Goal: Task Accomplishment & Management: Use online tool/utility

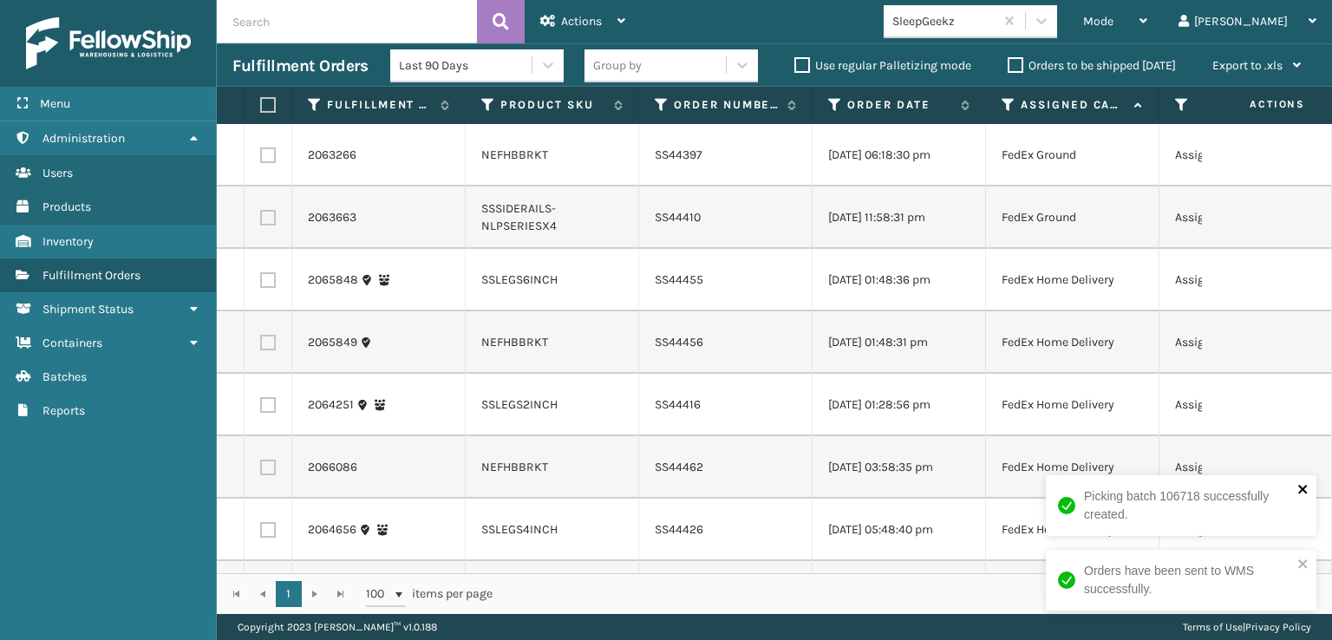
click at [1301, 491] on icon "close" at bounding box center [1303, 489] width 12 height 14
click at [1305, 564] on icon "close" at bounding box center [1303, 564] width 12 height 14
click at [259, 110] on th at bounding box center [268, 105] width 48 height 37
click at [270, 105] on label at bounding box center [265, 105] width 10 height 16
click at [261, 105] on input "checkbox" at bounding box center [260, 105] width 1 height 11
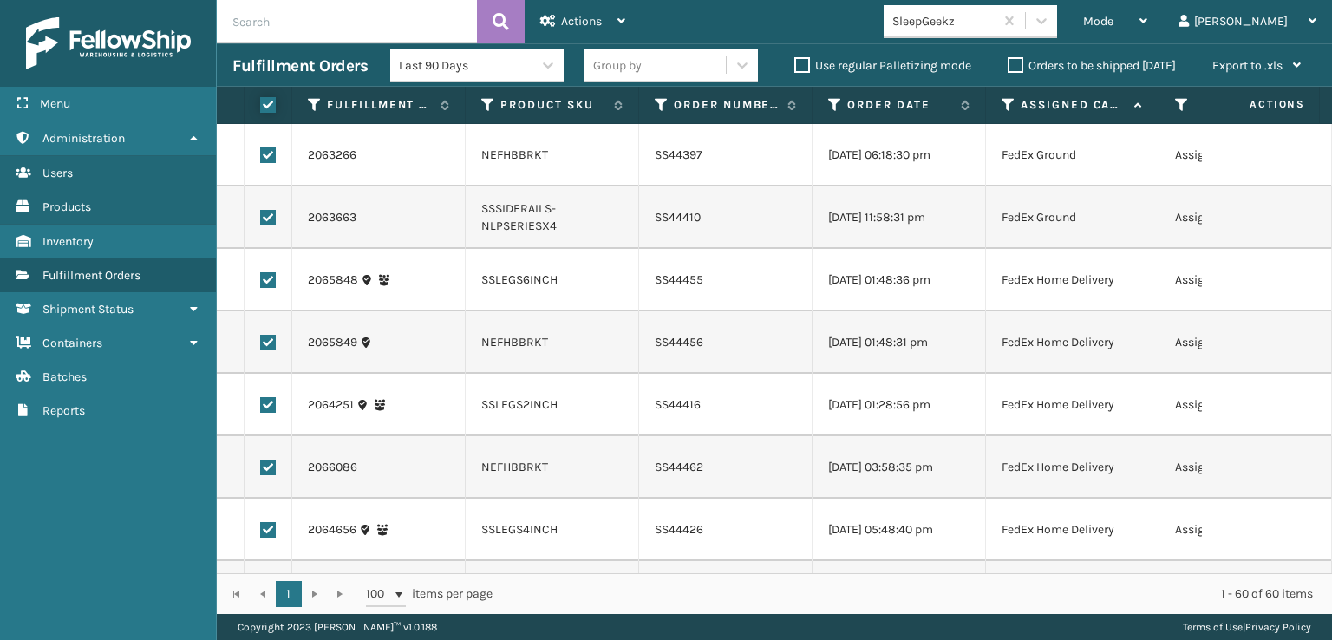
checkbox input "true"
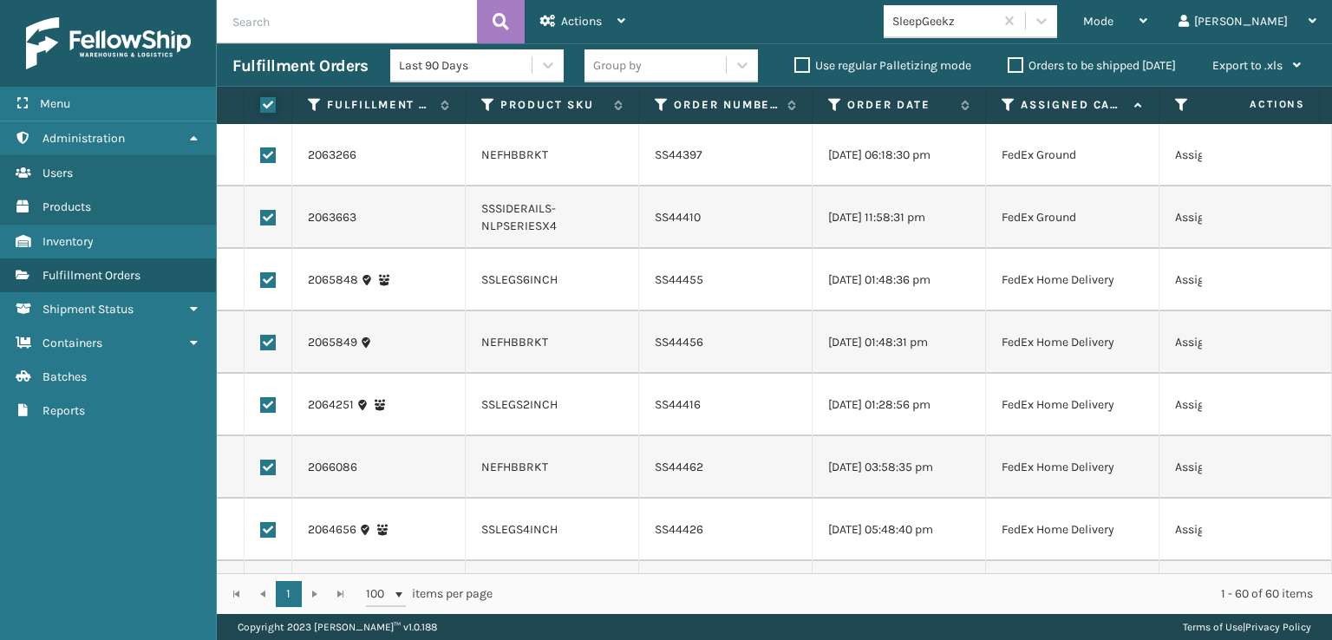
checkbox input "true"
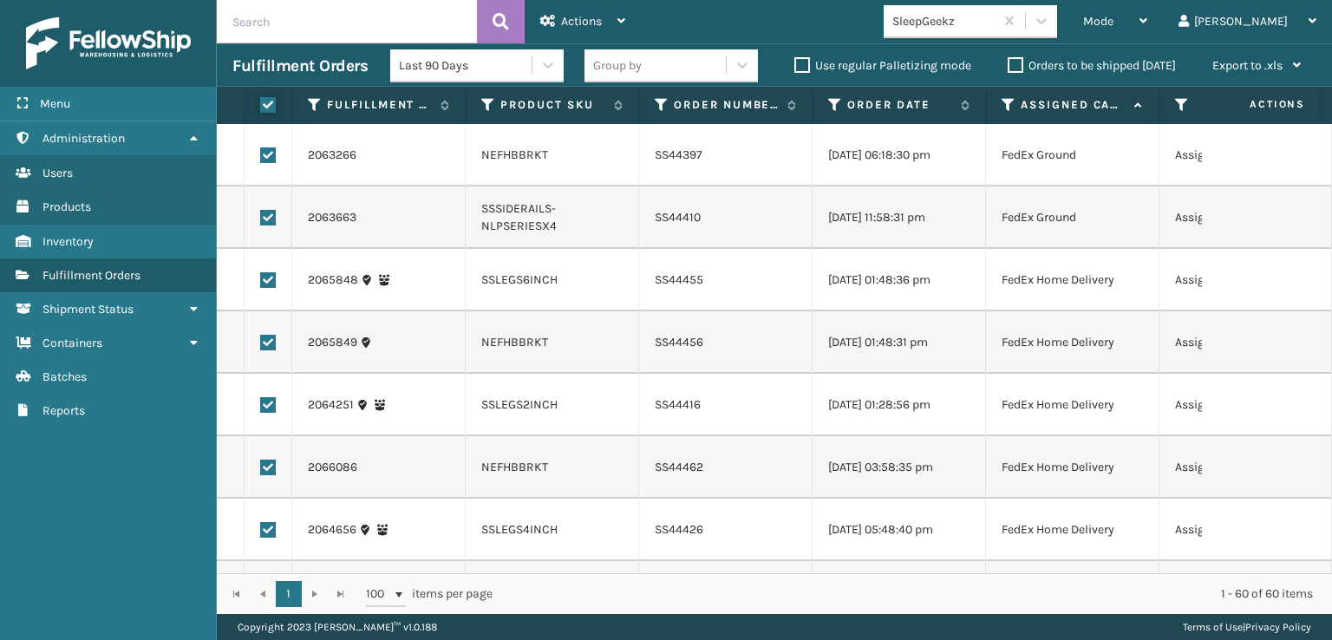
checkbox input "true"
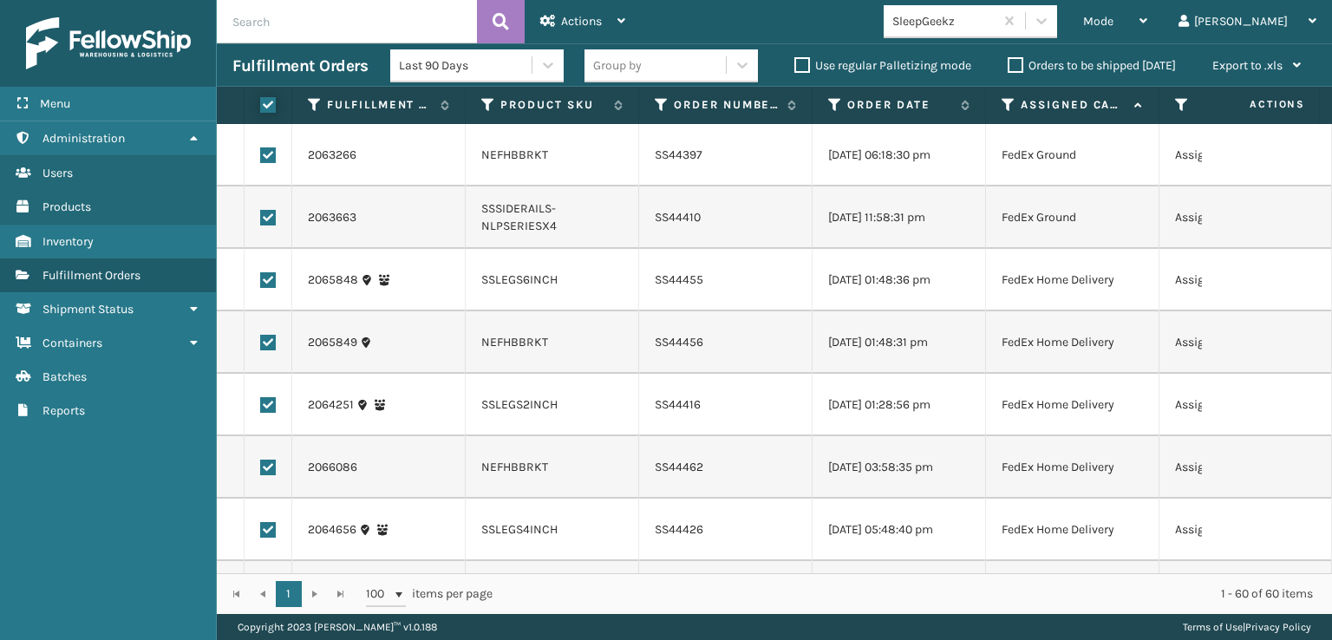
checkbox input "true"
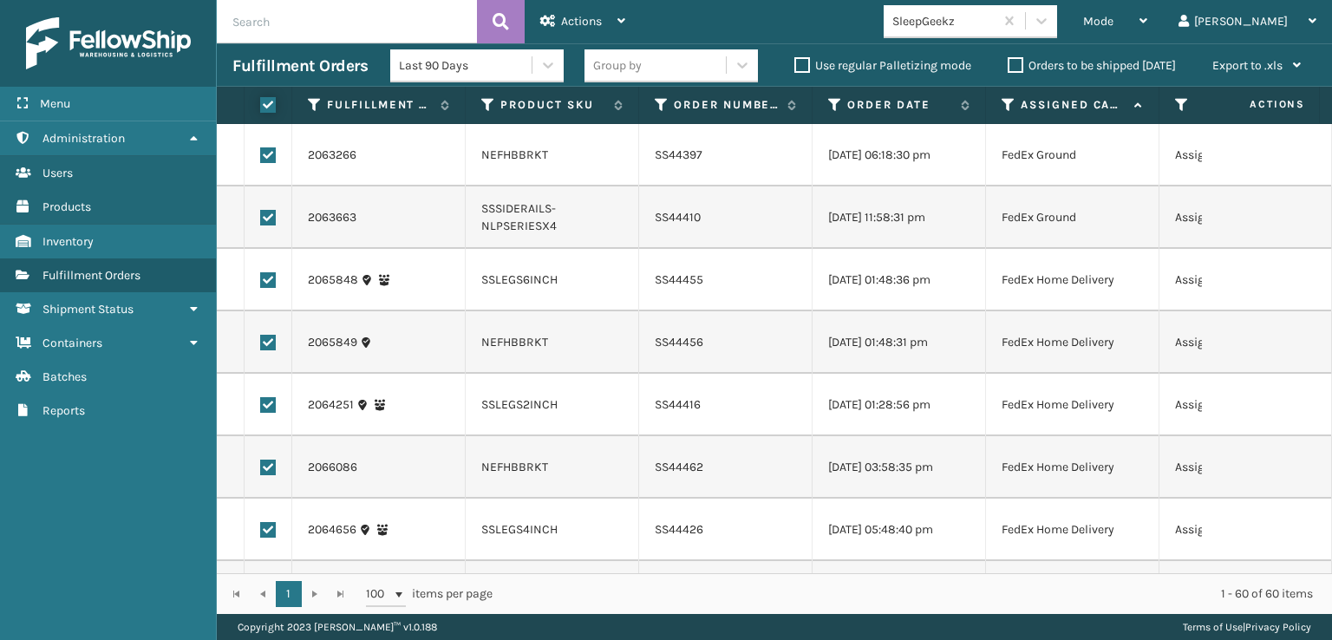
checkbox input "true"
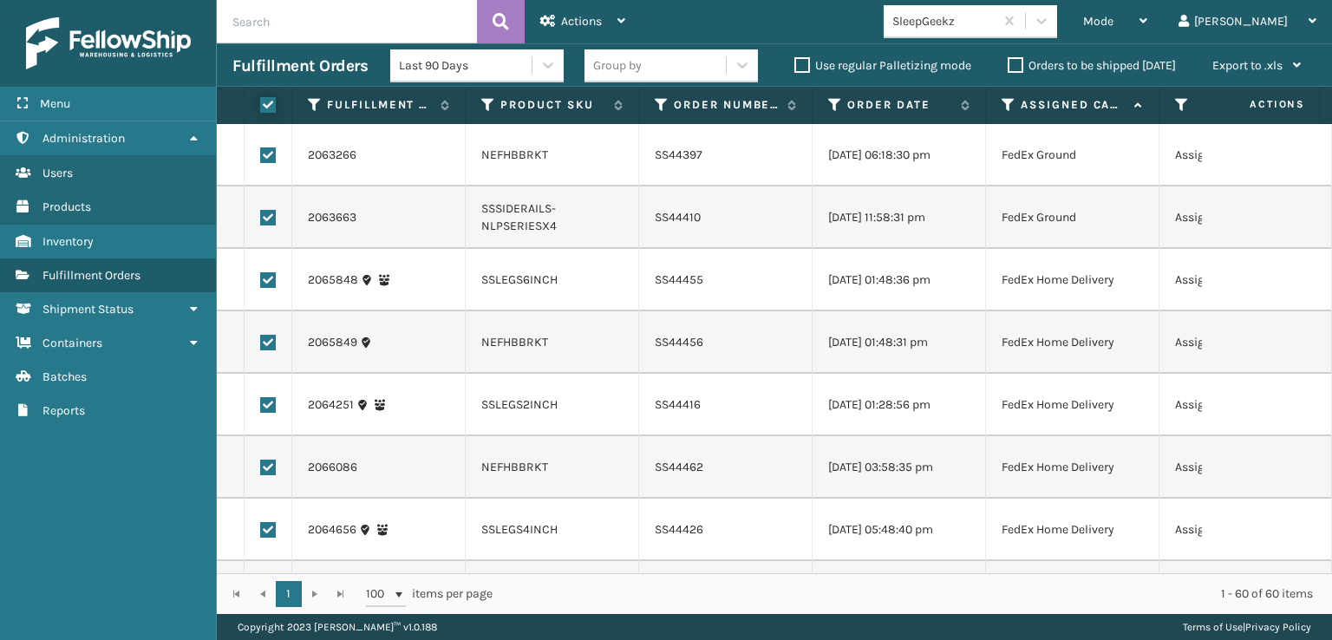
checkbox input "true"
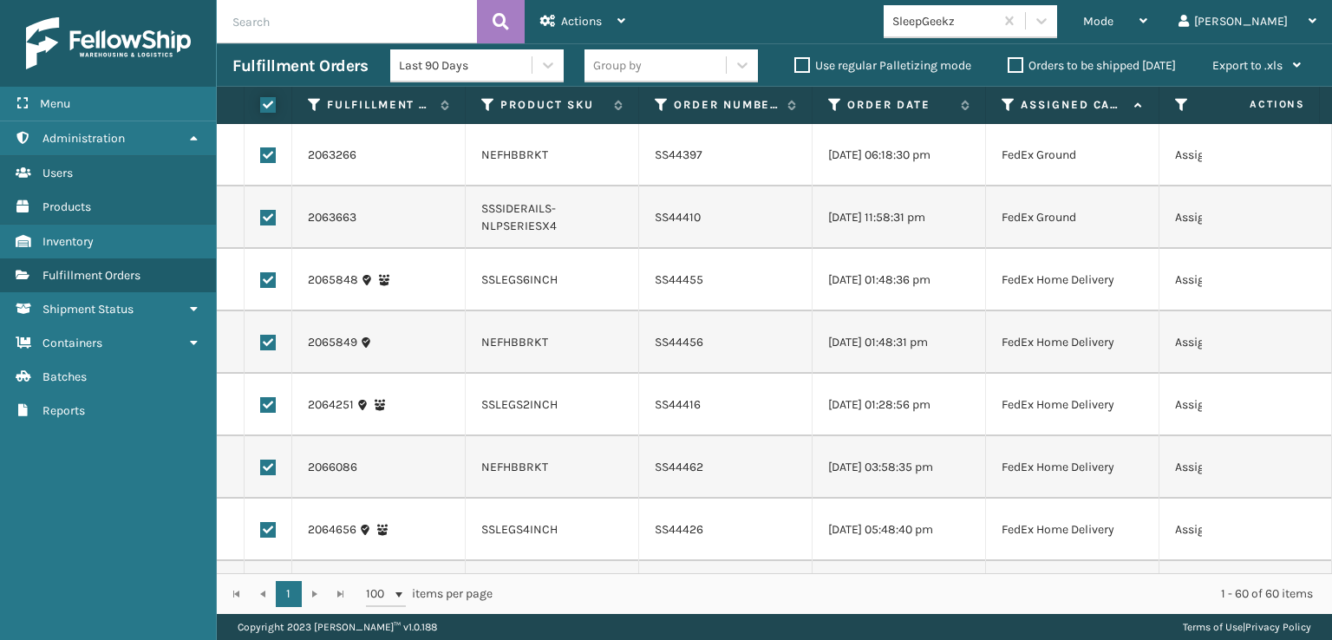
checkbox input "true"
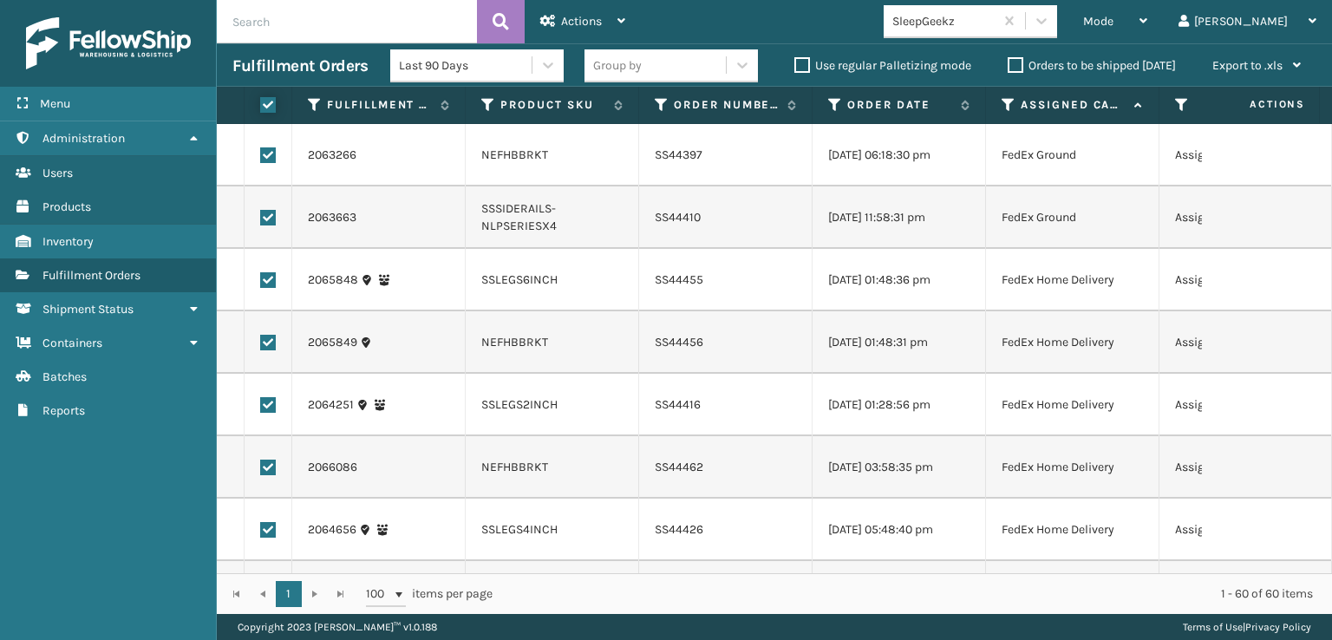
checkbox input "true"
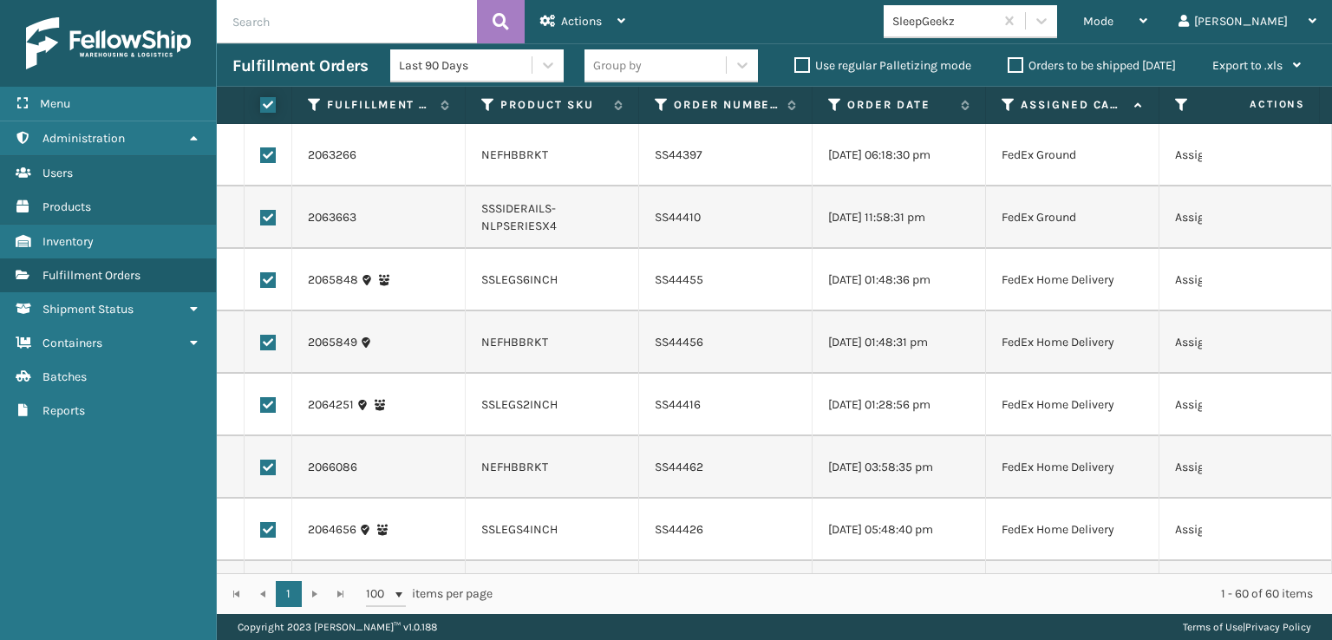
checkbox input "true"
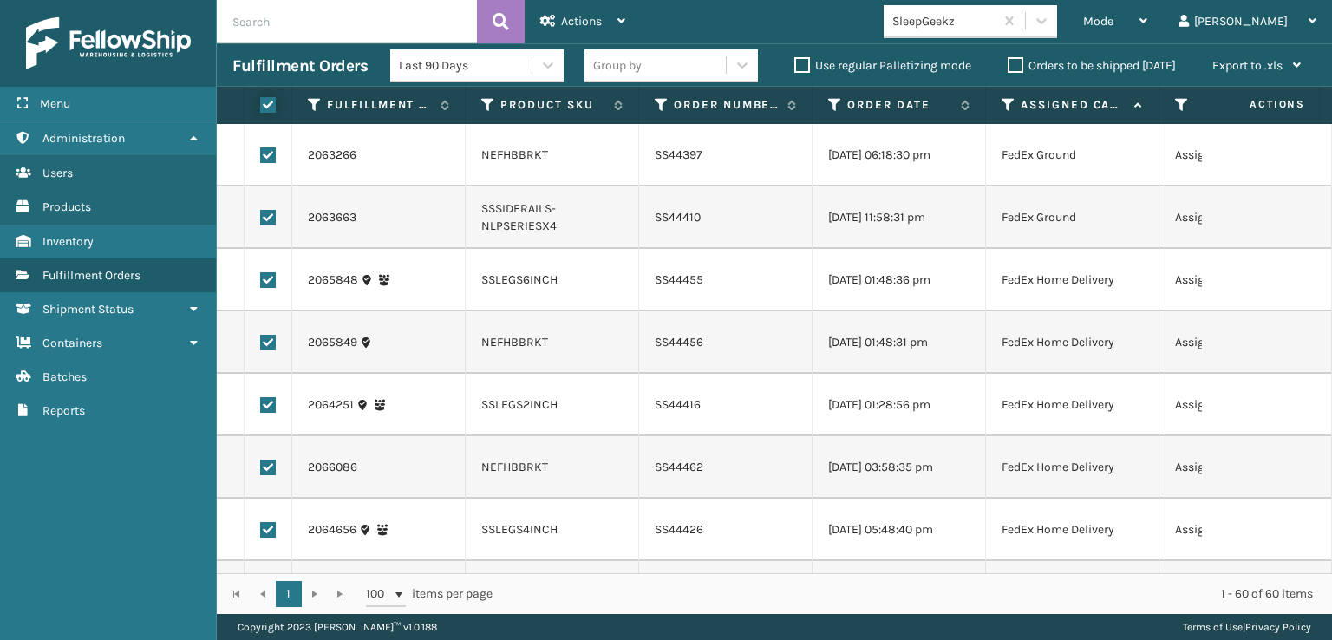
checkbox input "true"
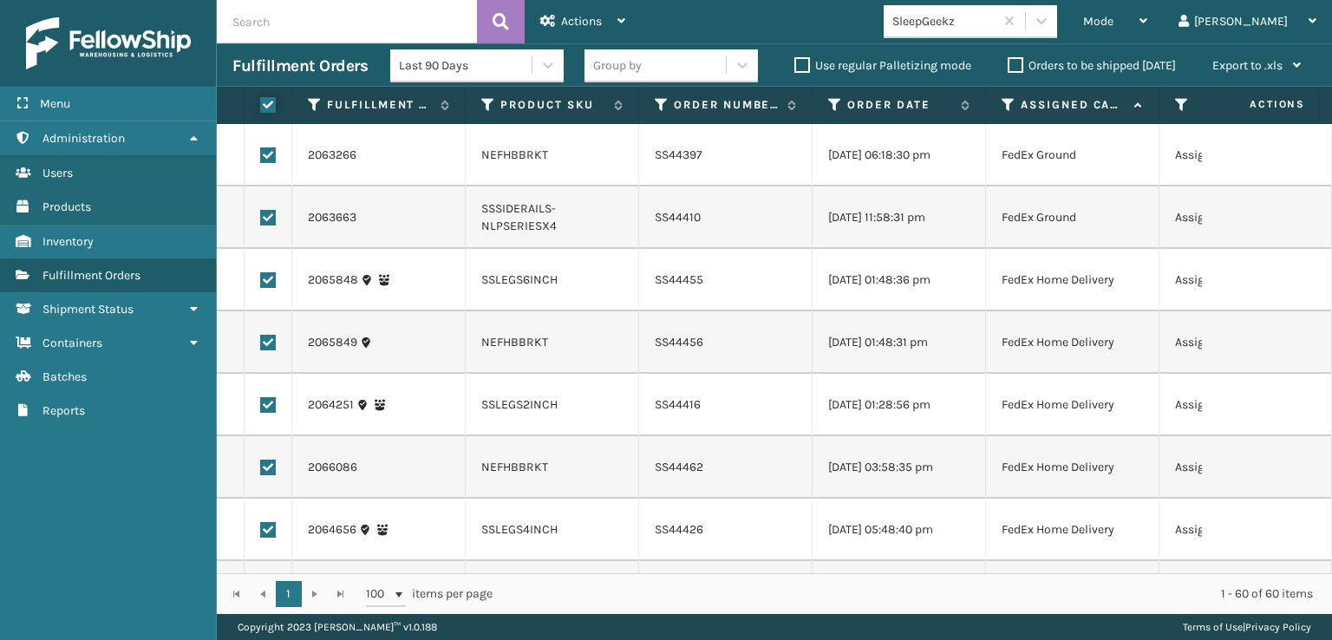
checkbox input "true"
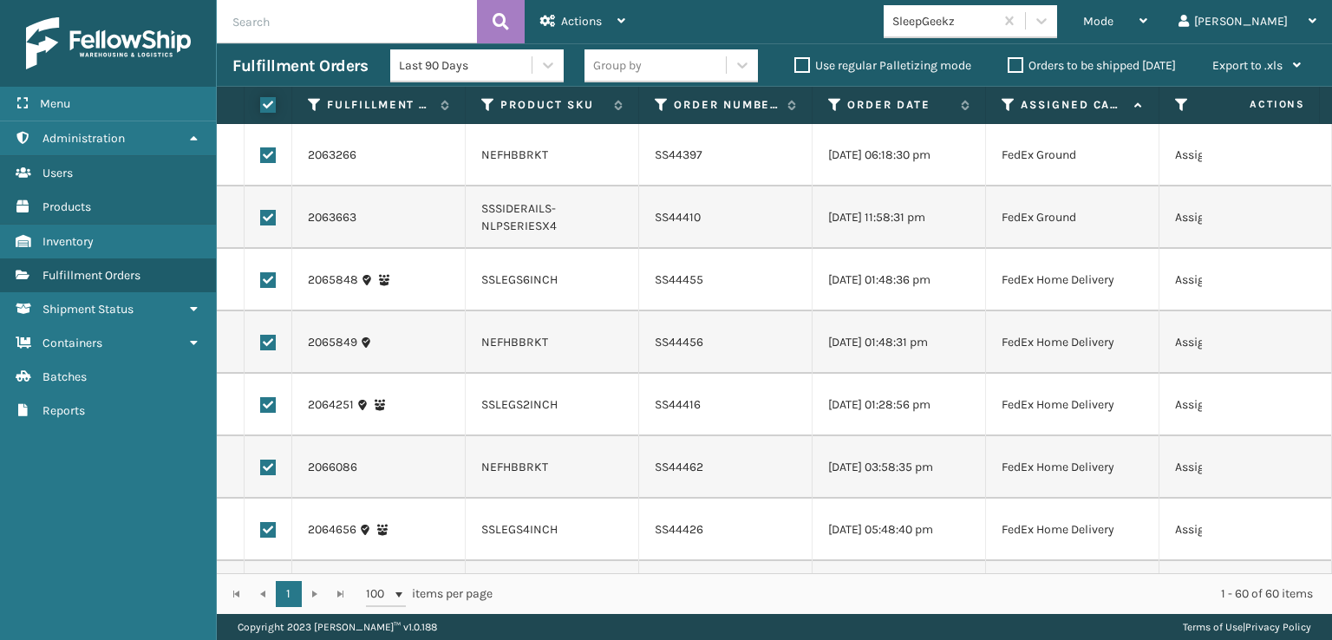
checkbox input "true"
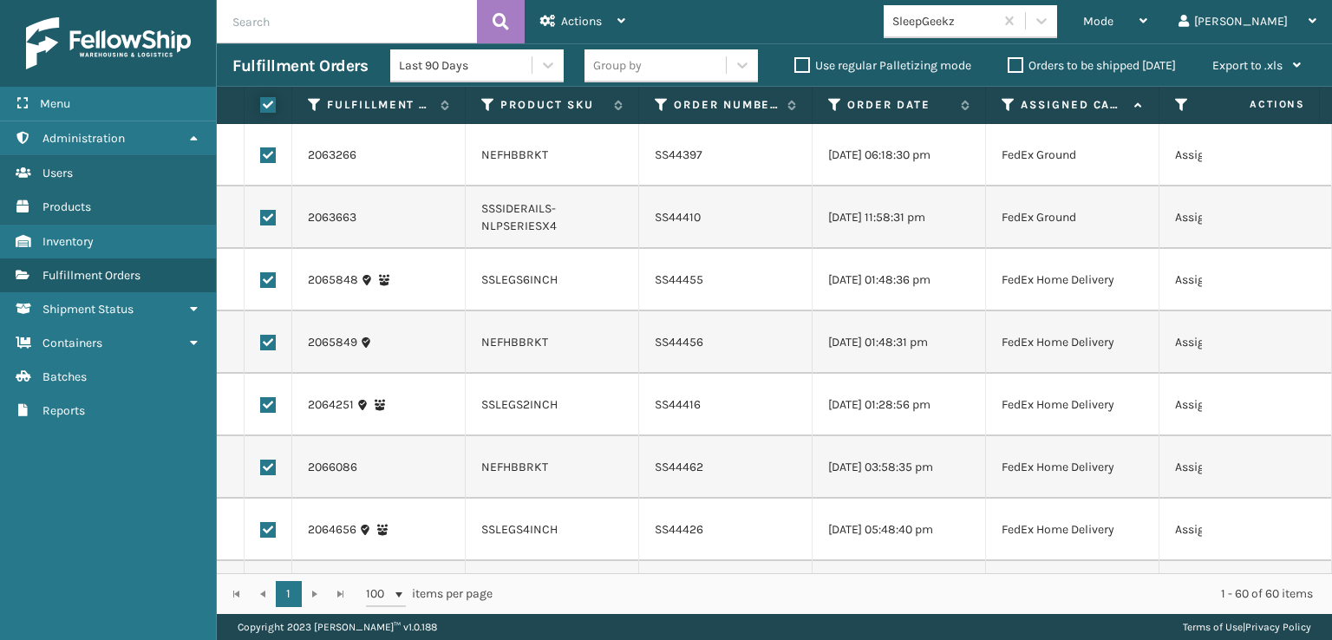
checkbox input "true"
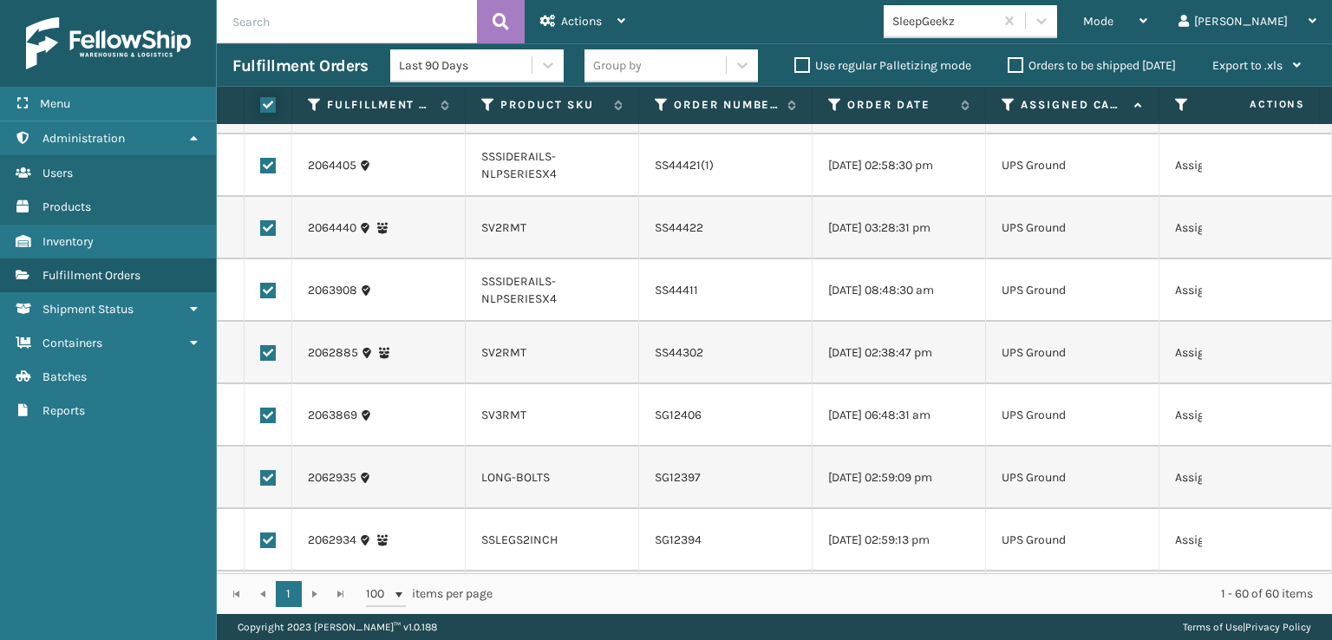
scroll to position [3488, 0]
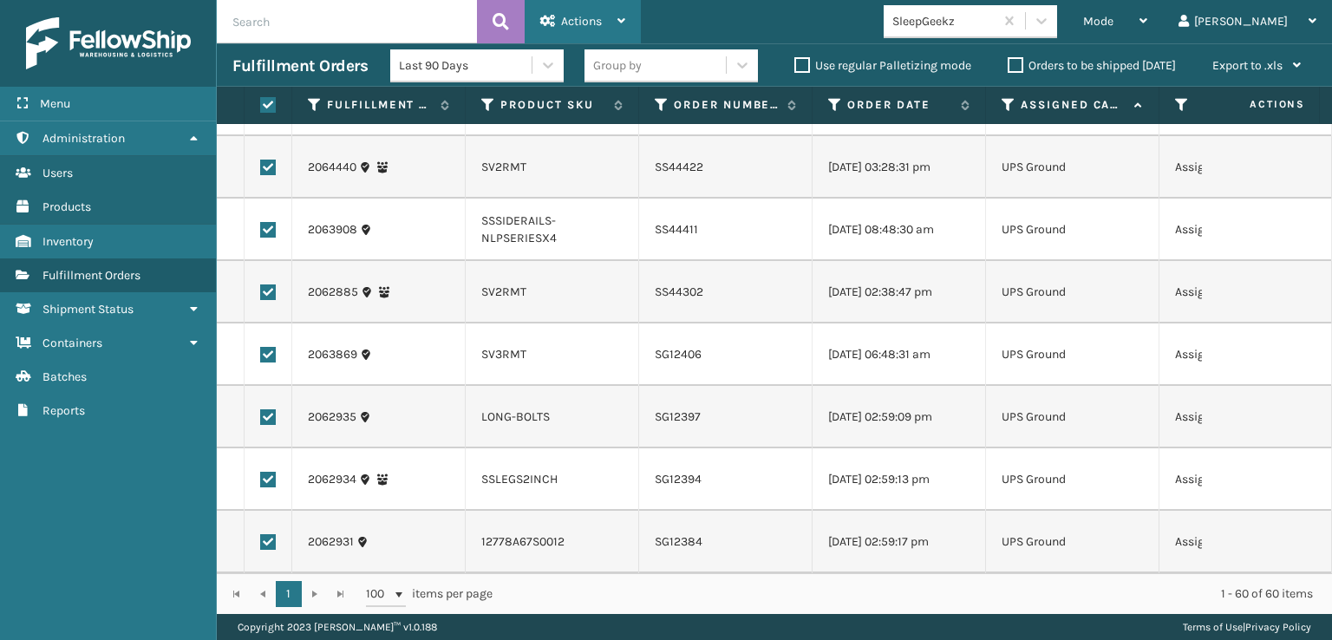
click at [586, 12] on div "Actions" at bounding box center [582, 21] width 85 height 43
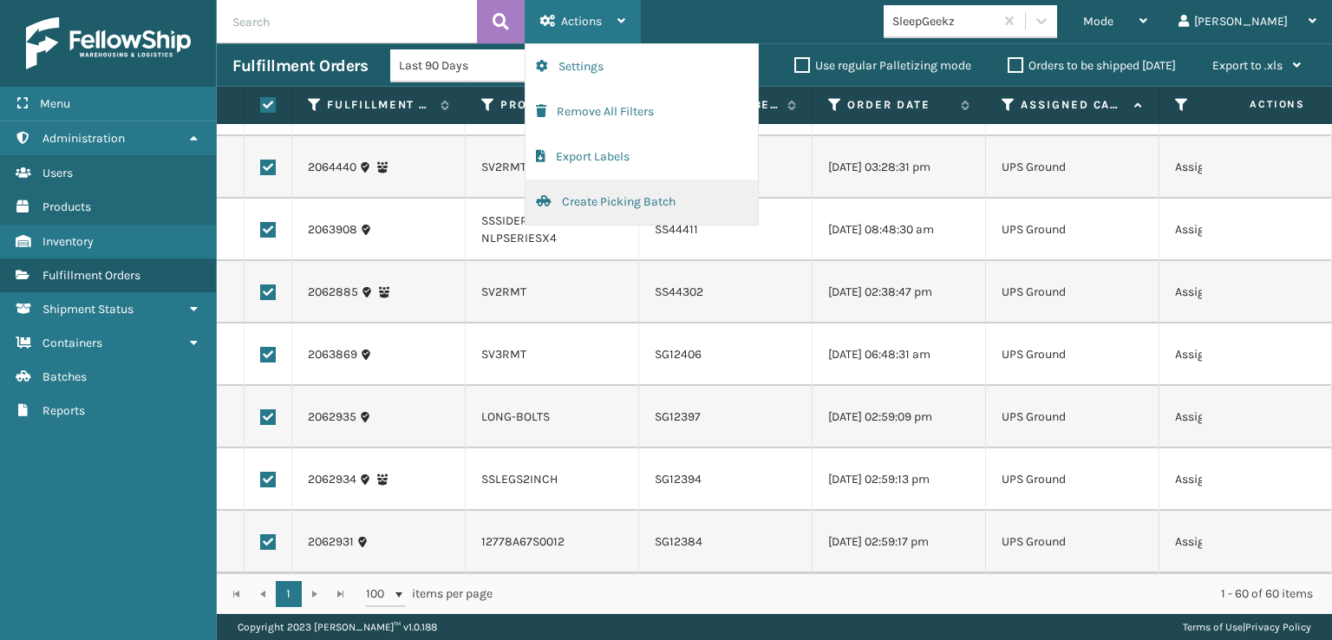
click at [611, 204] on button "Create Picking Batch" at bounding box center [641, 201] width 232 height 45
